Goal: Find specific page/section: Find specific page/section

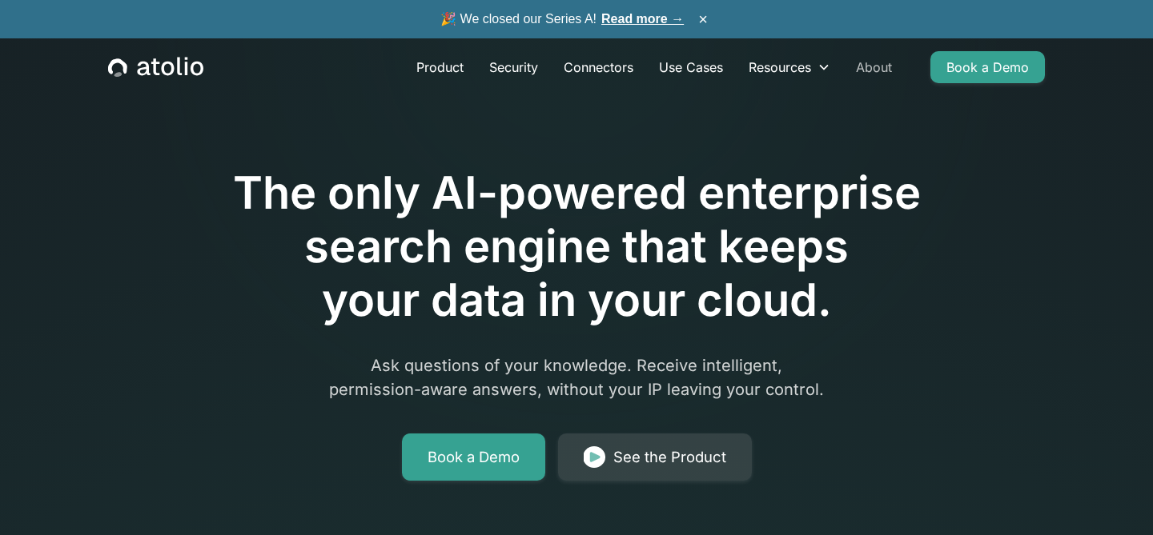
click at [873, 68] on link "About" at bounding box center [874, 67] width 62 height 32
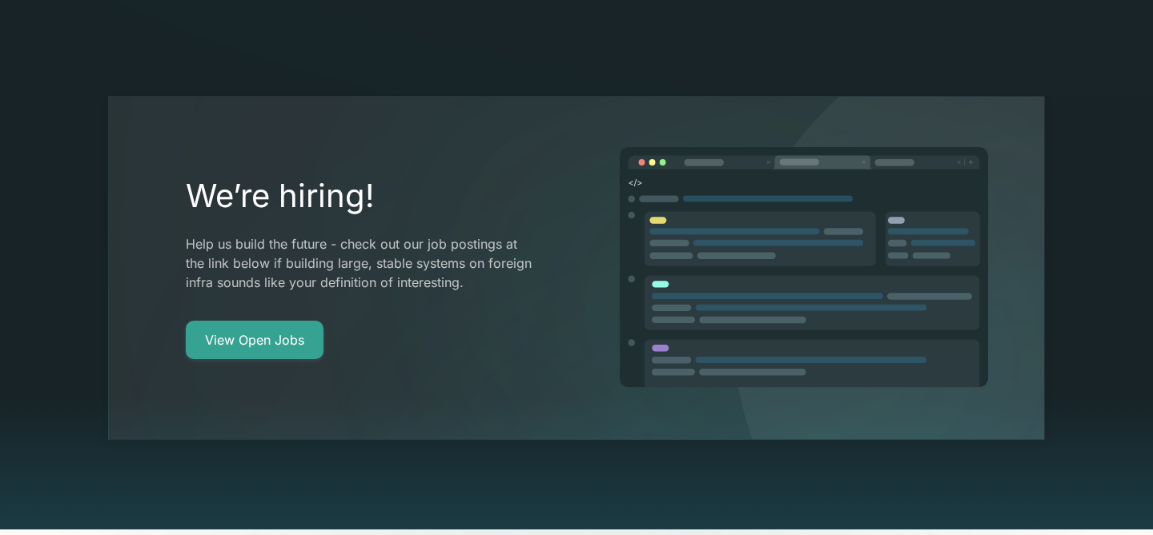
scroll to position [2905, 0]
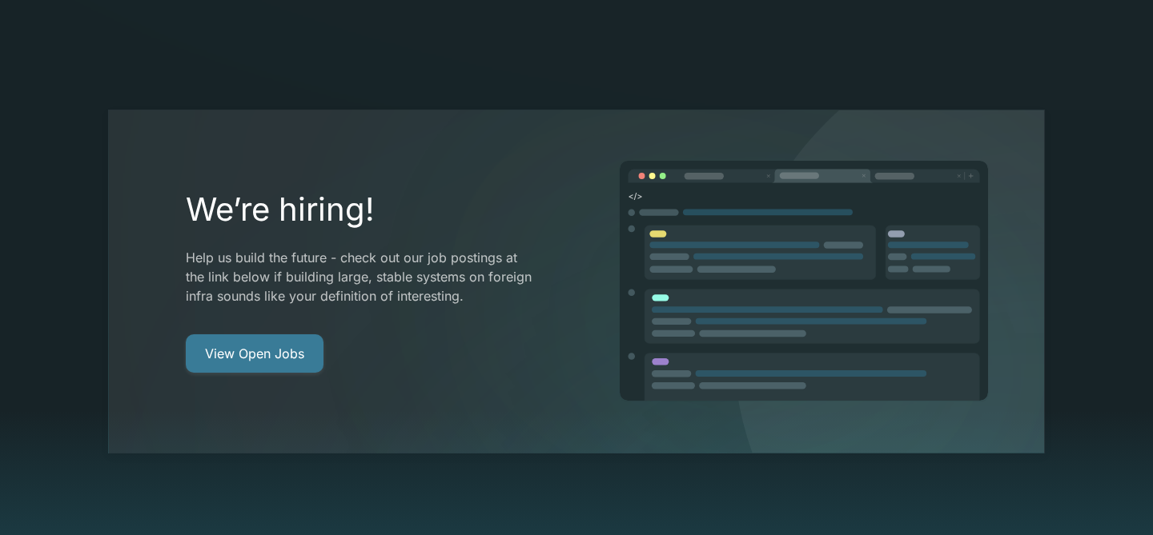
click at [275, 335] on link "View Open Jobs" at bounding box center [255, 354] width 138 height 38
